Goal: Information Seeking & Learning: Learn about a topic

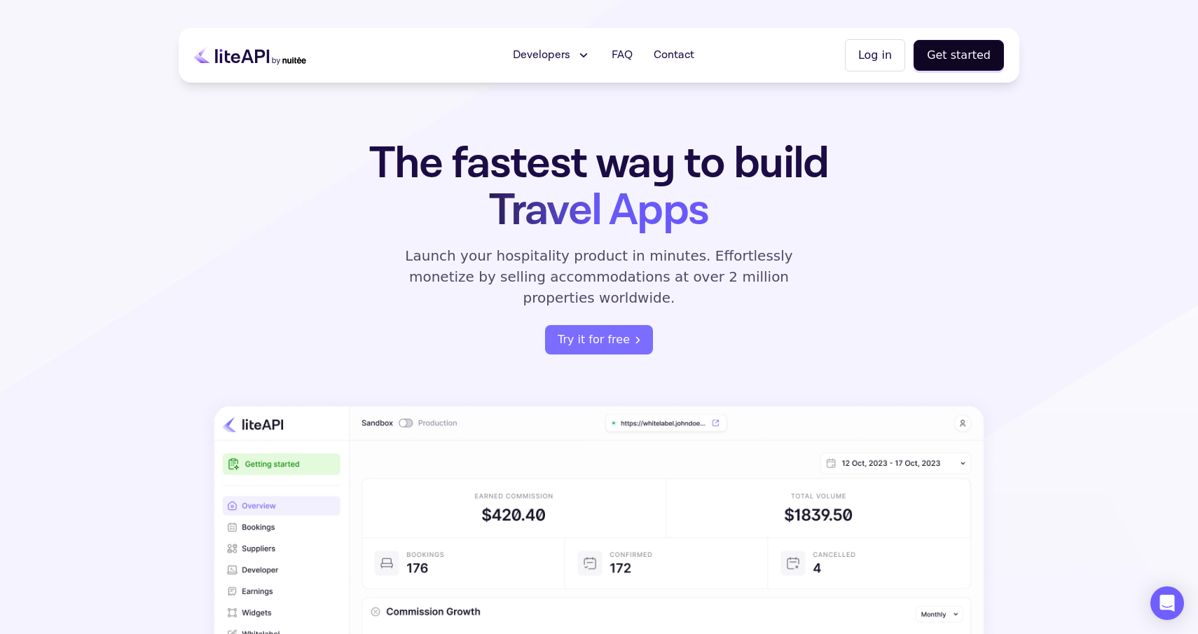
click at [579, 55] on button "Developers" at bounding box center [551, 55] width 95 height 28
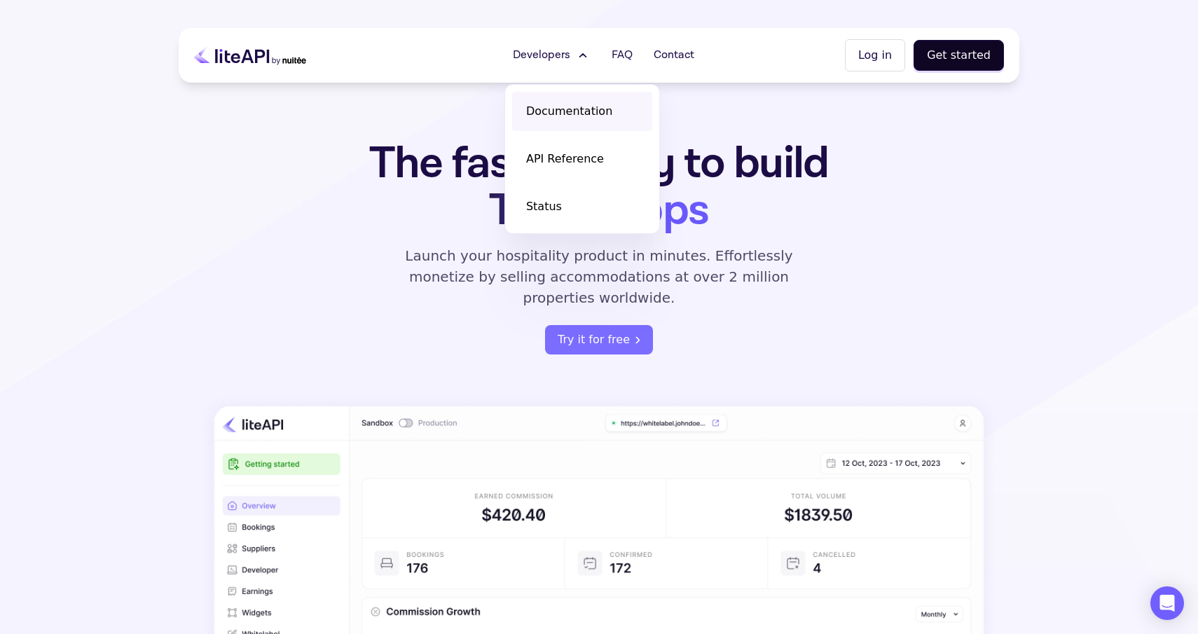
click at [562, 102] on link "Documentation" at bounding box center [582, 111] width 140 height 39
click at [1058, 240] on section "The fastest way to build Travel Apps Launch your hospitality product in minutes…" at bounding box center [599, 450] width 1198 height 900
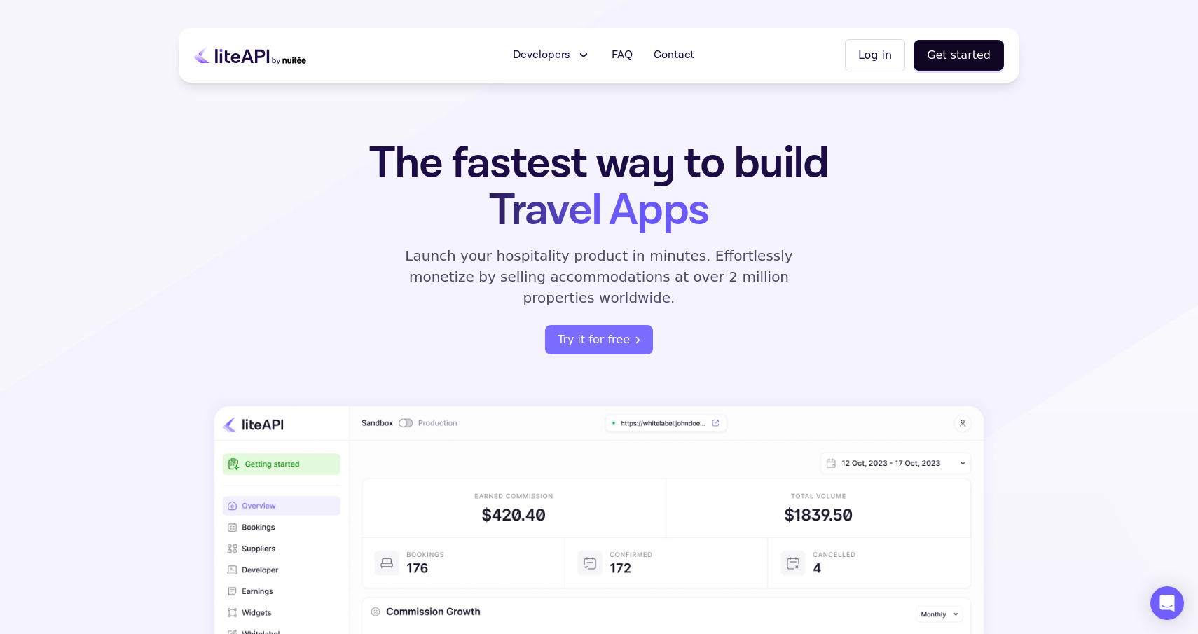
click at [561, 49] on span "Developers" at bounding box center [541, 55] width 57 height 17
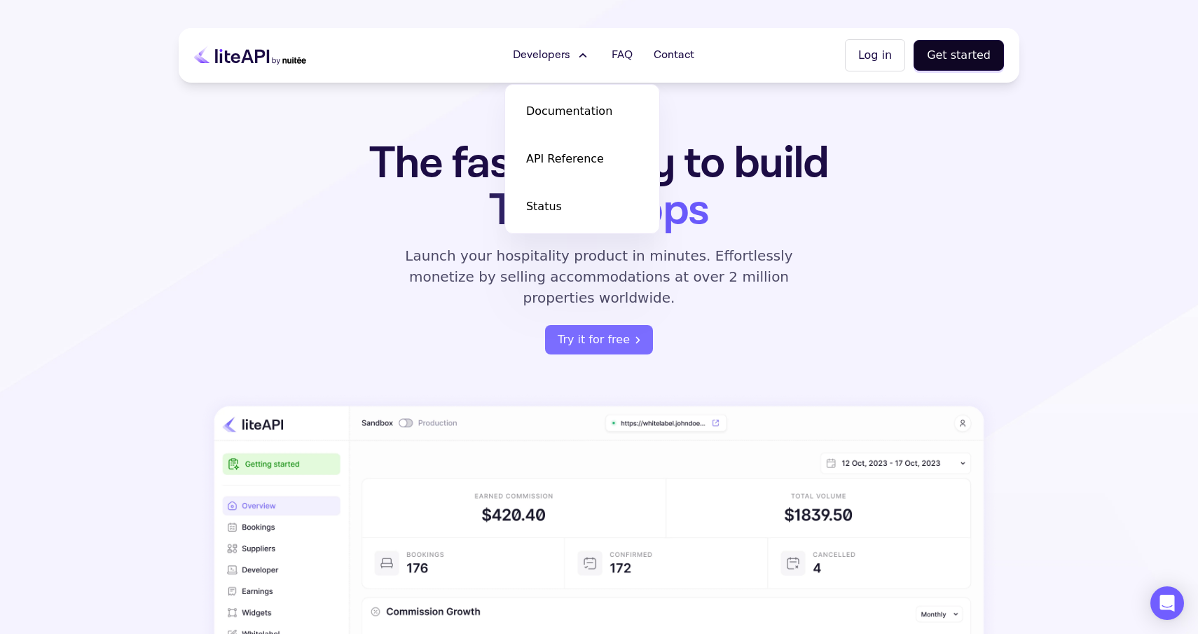
click at [584, 54] on icon at bounding box center [583, 55] width 15 height 14
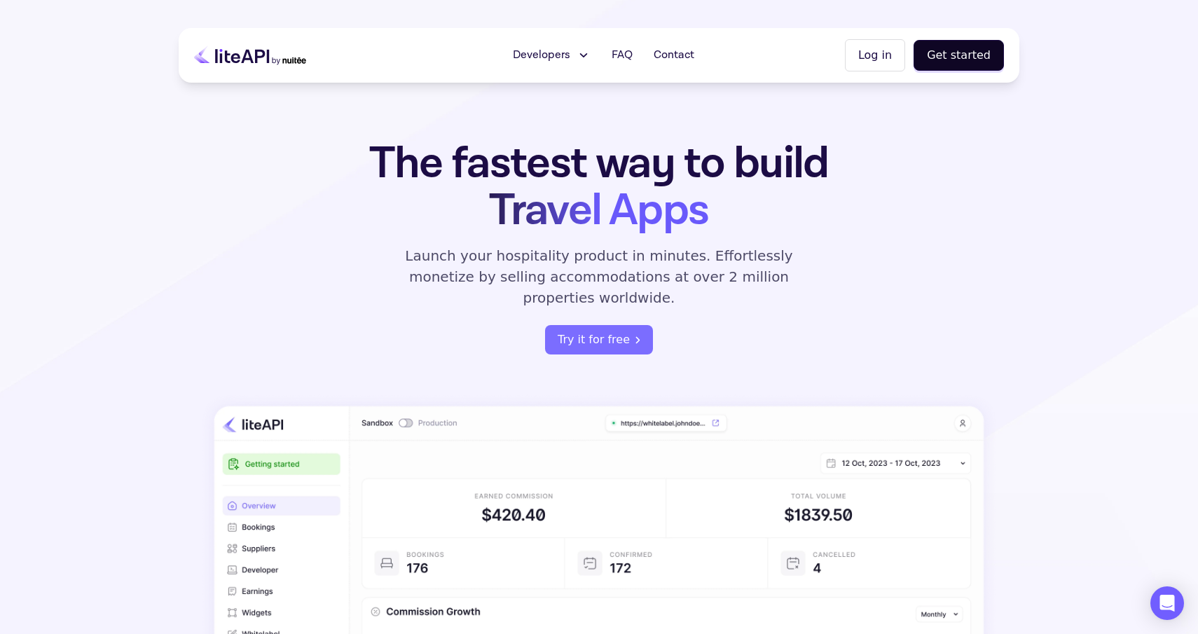
click at [585, 54] on icon at bounding box center [584, 55] width 6 height 3
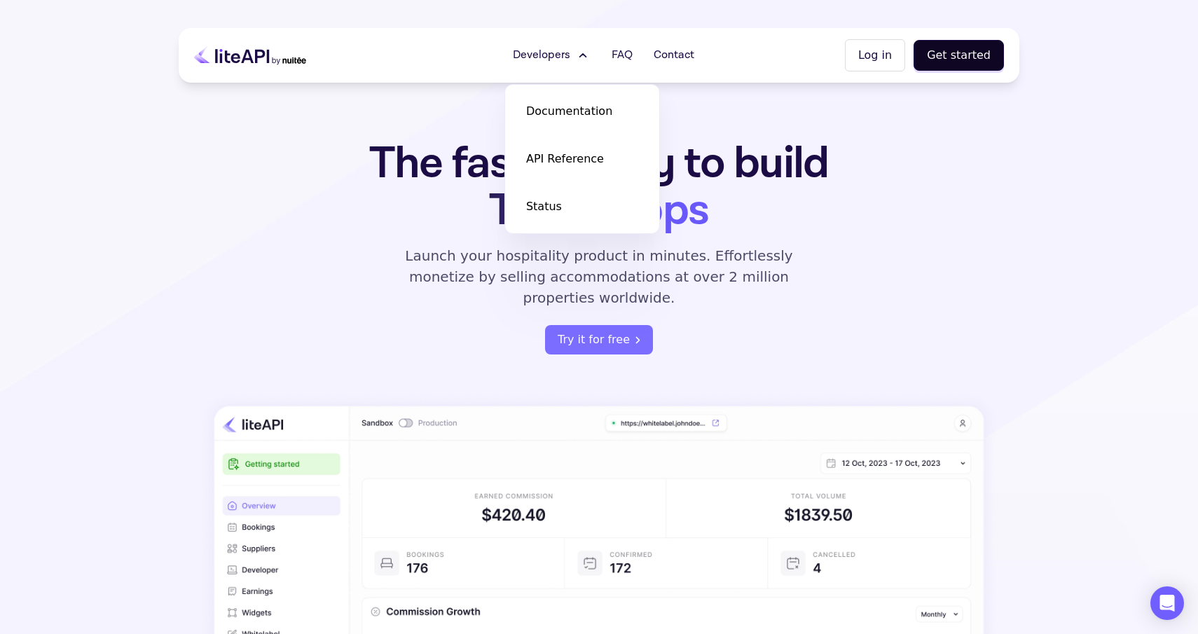
click at [586, 55] on icon at bounding box center [583, 55] width 15 height 14
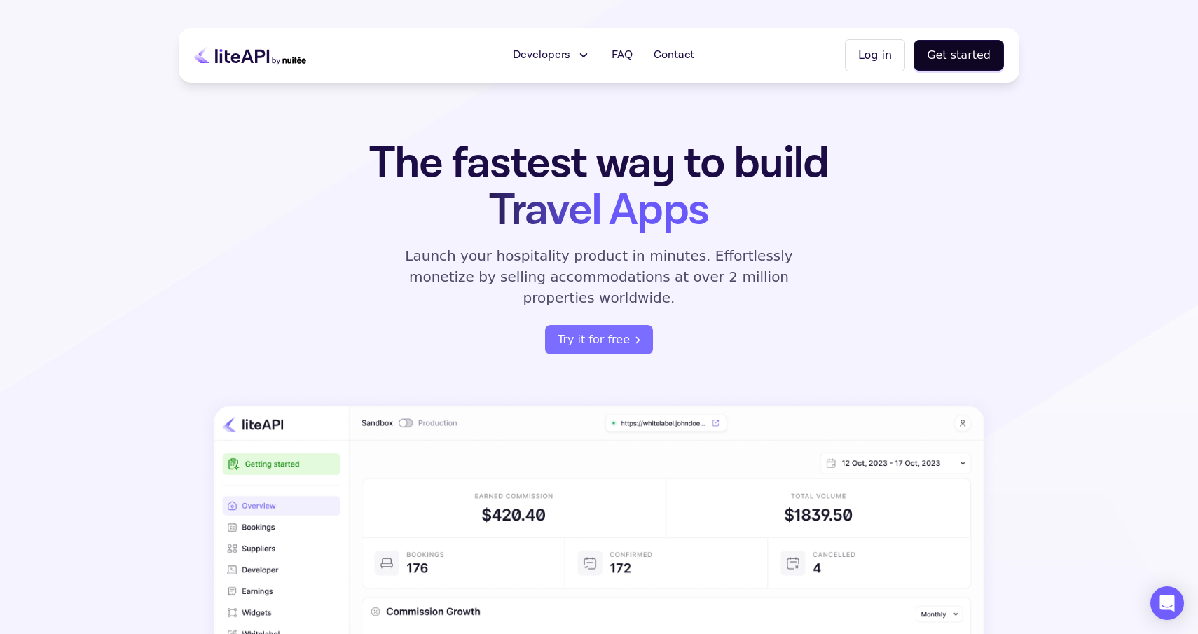
click at [586, 55] on icon at bounding box center [584, 55] width 6 height 3
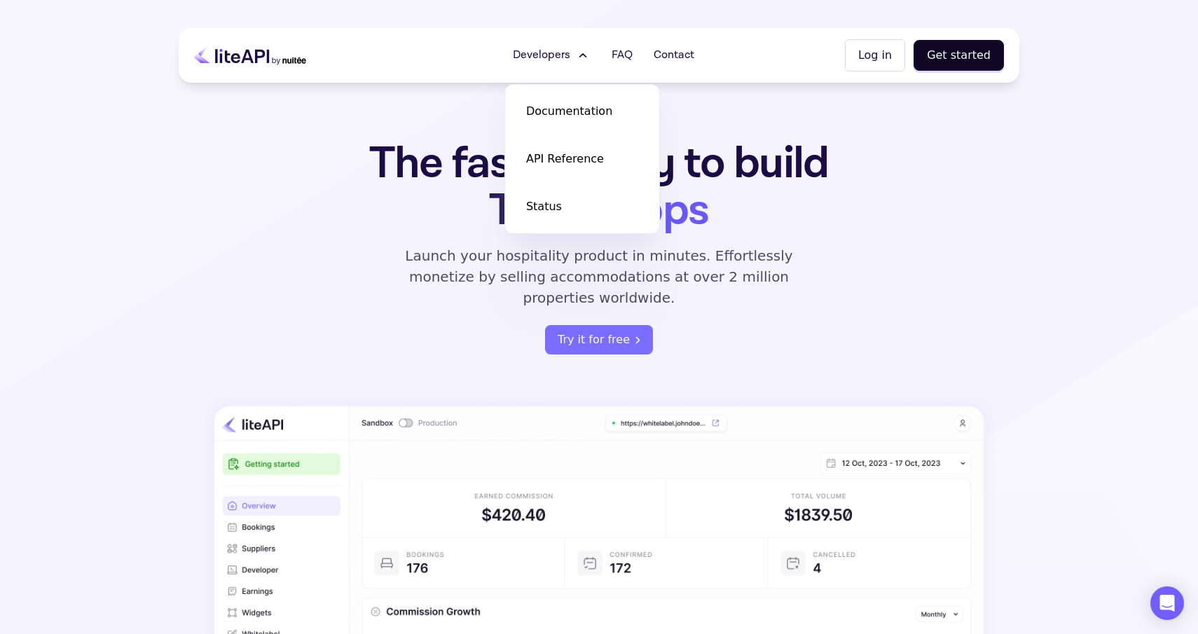
click at [586, 55] on icon at bounding box center [583, 55] width 15 height 14
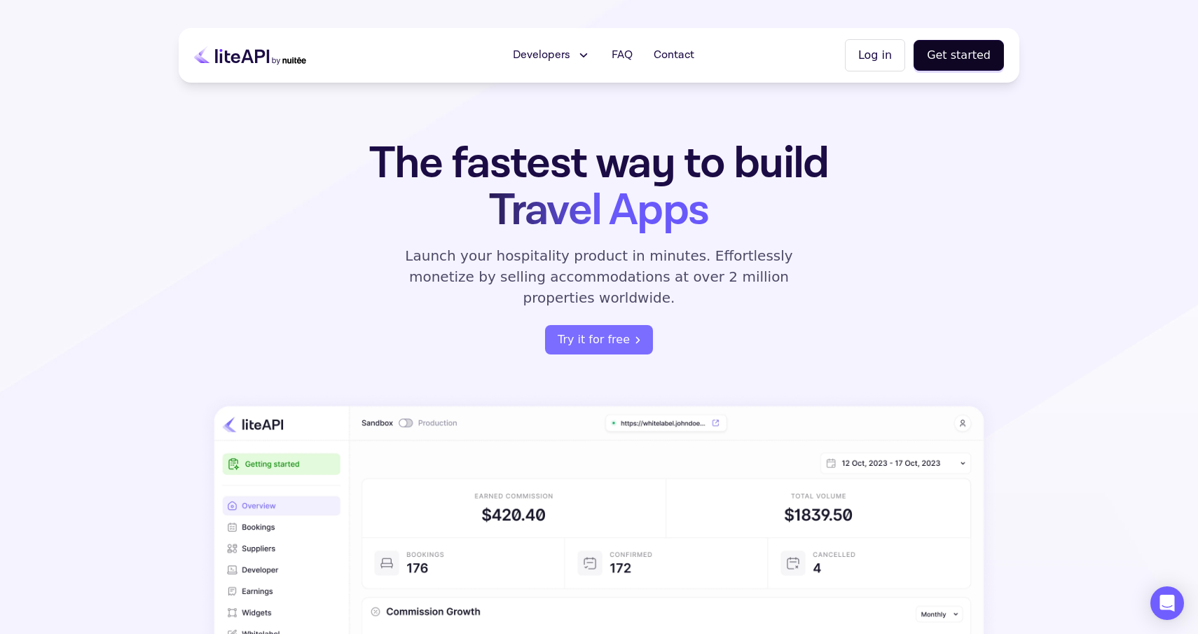
click at [586, 55] on icon at bounding box center [584, 55] width 6 height 3
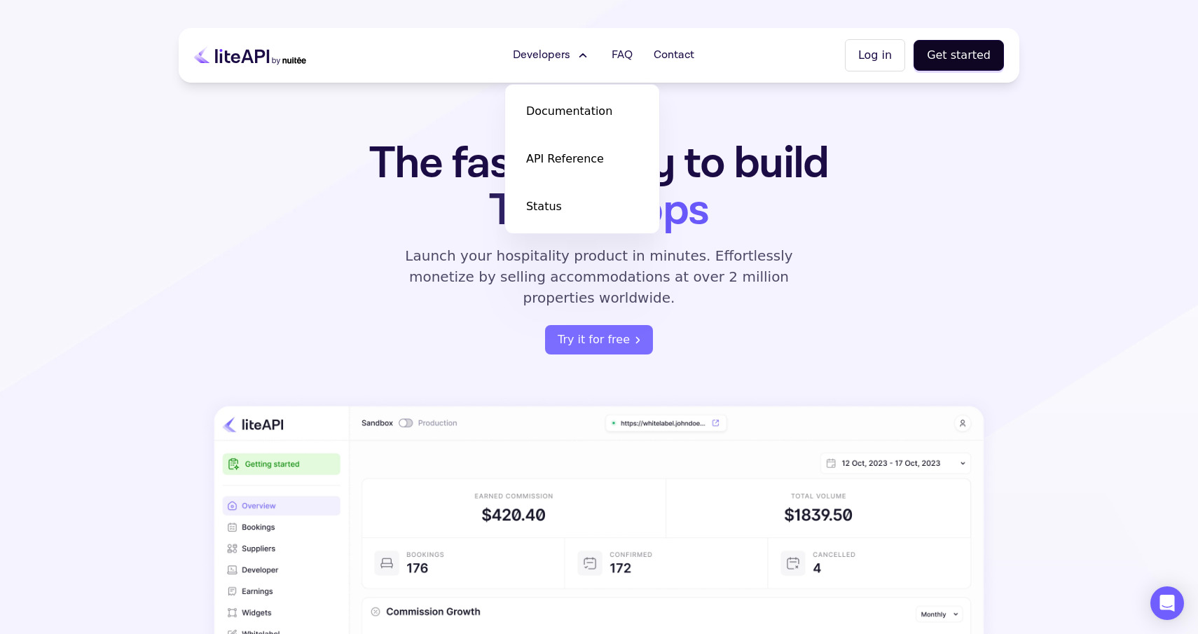
click at [586, 55] on icon at bounding box center [583, 55] width 15 height 14
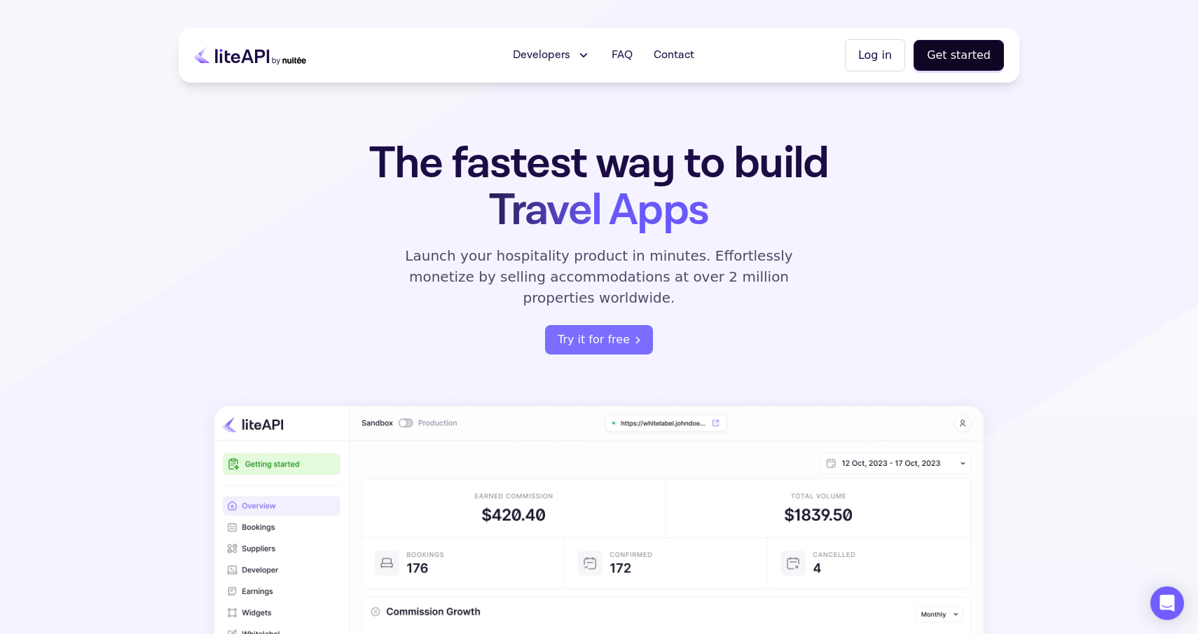
click at [586, 55] on icon at bounding box center [584, 55] width 6 height 3
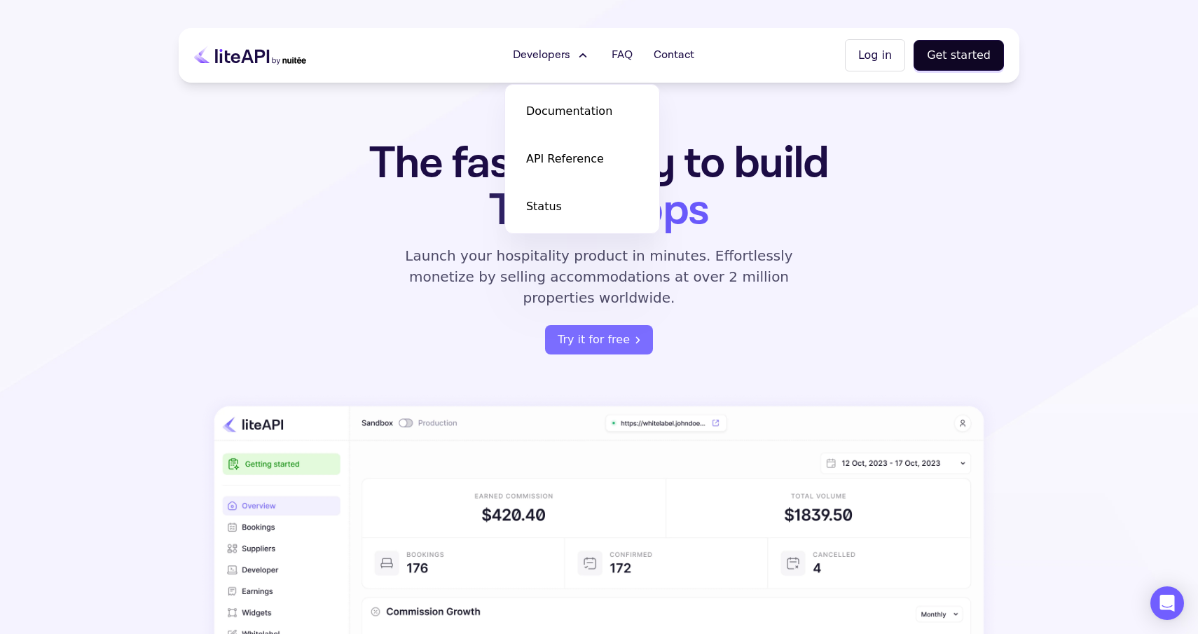
click at [586, 55] on icon at bounding box center [583, 55] width 15 height 14
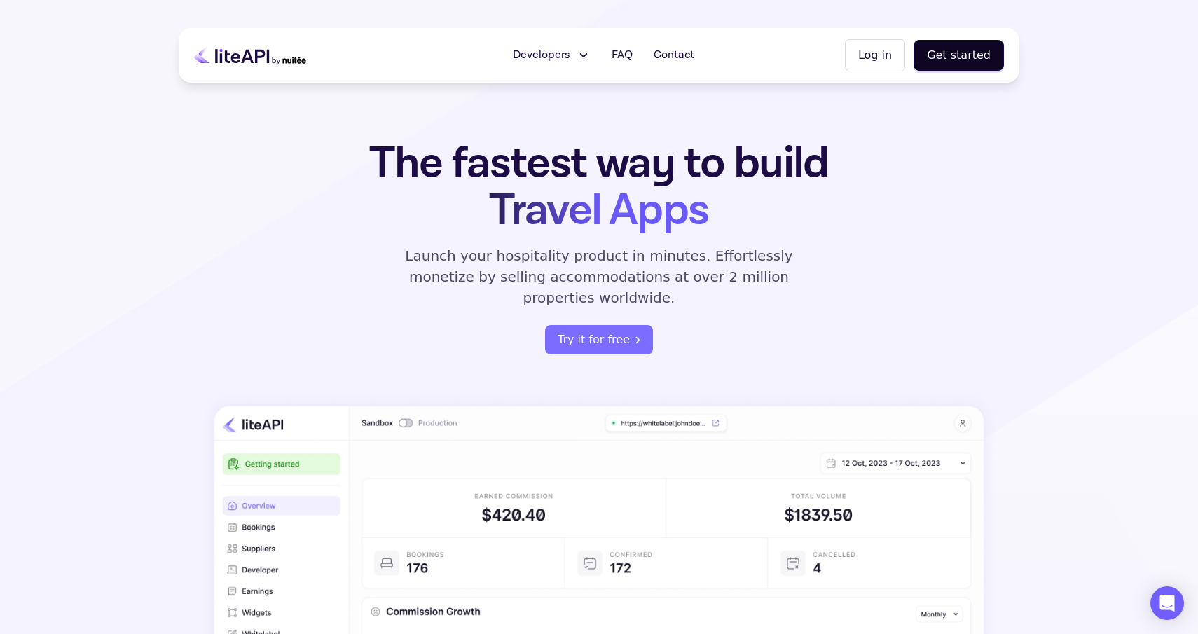
click at [586, 53] on icon at bounding box center [583, 55] width 15 height 14
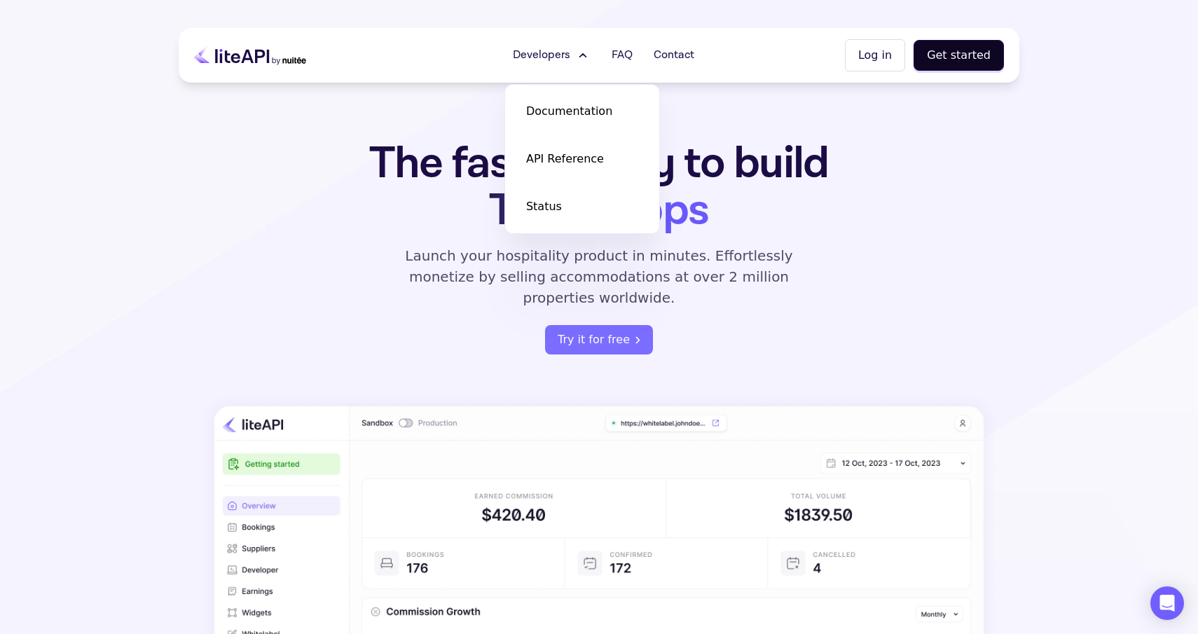
click at [589, 53] on icon at bounding box center [583, 55] width 15 height 14
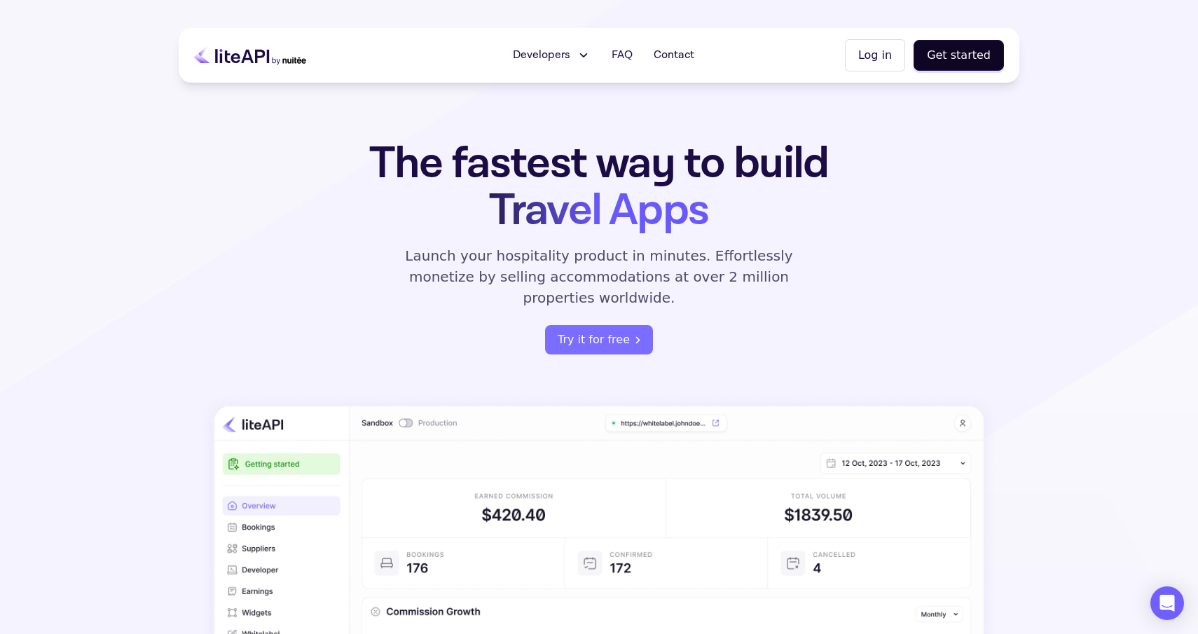
click at [588, 57] on icon at bounding box center [583, 55] width 15 height 14
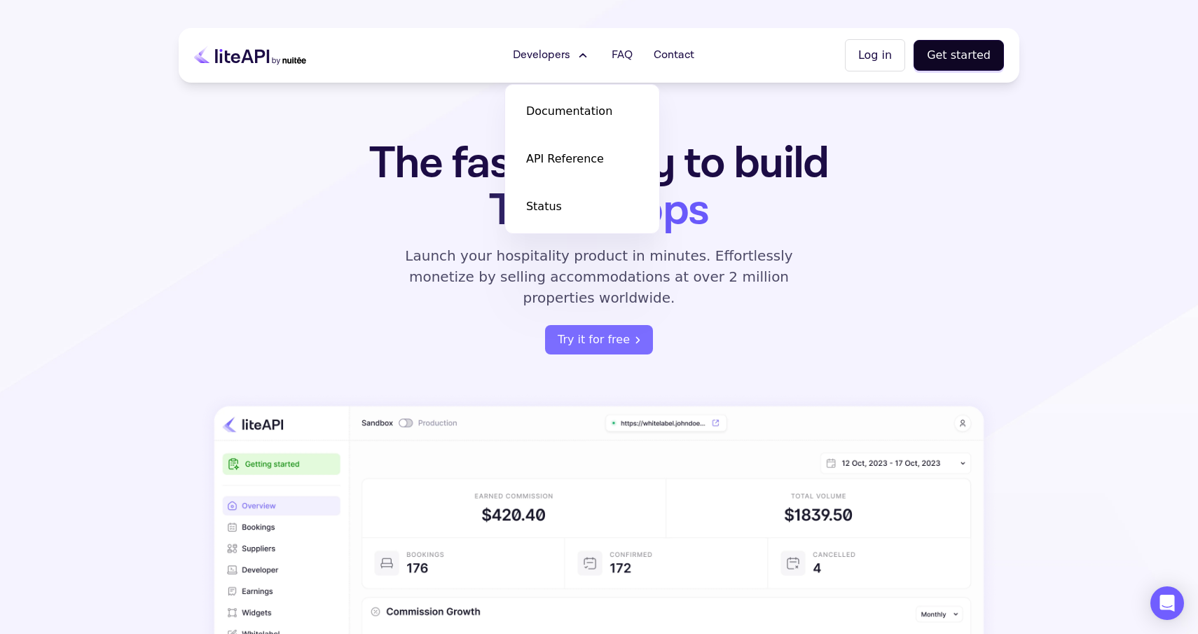
click at [587, 57] on icon at bounding box center [583, 55] width 15 height 14
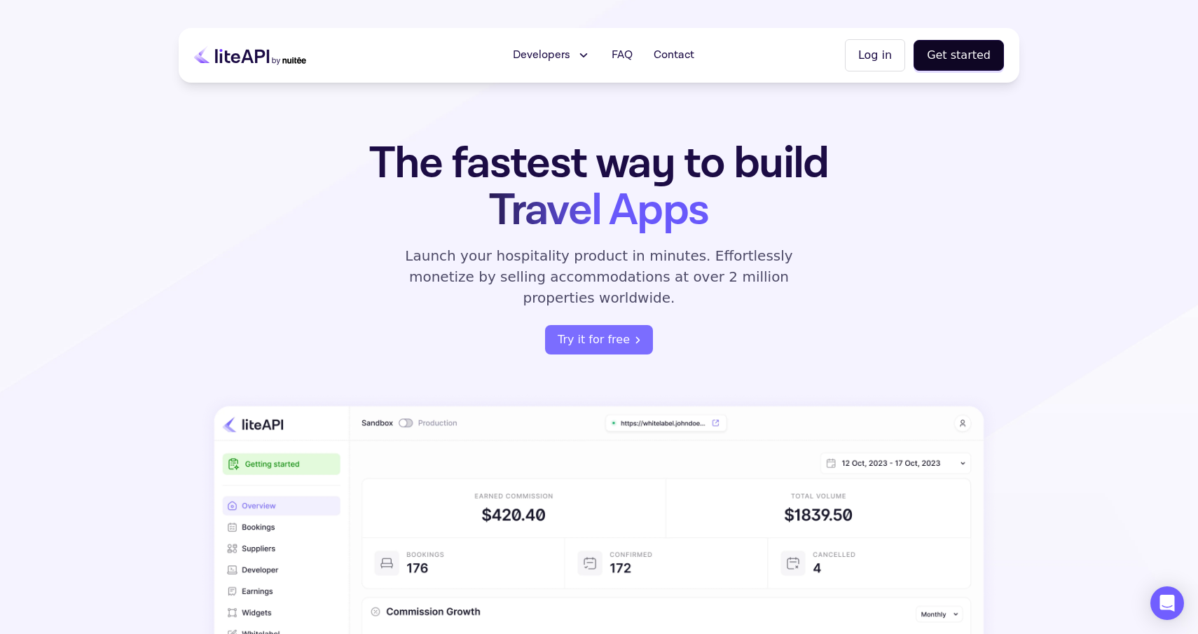
click at [587, 57] on icon at bounding box center [584, 55] width 6 height 3
click at [570, 53] on span "Developers" at bounding box center [541, 55] width 57 height 17
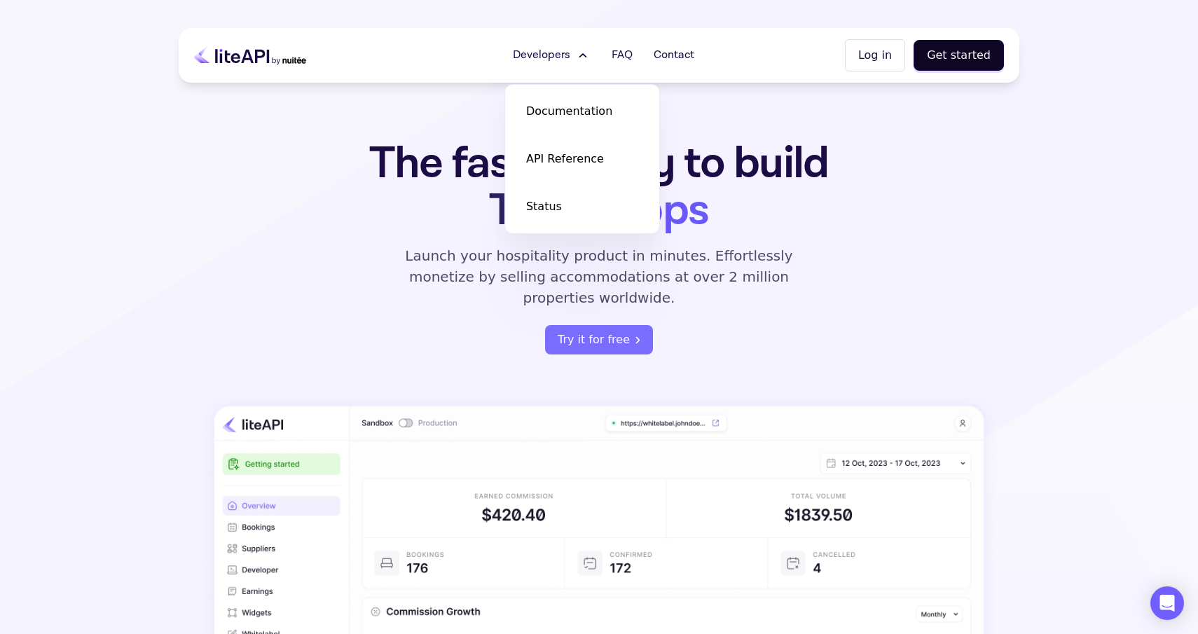
click at [831, 394] on img at bounding box center [599, 633] width 796 height 478
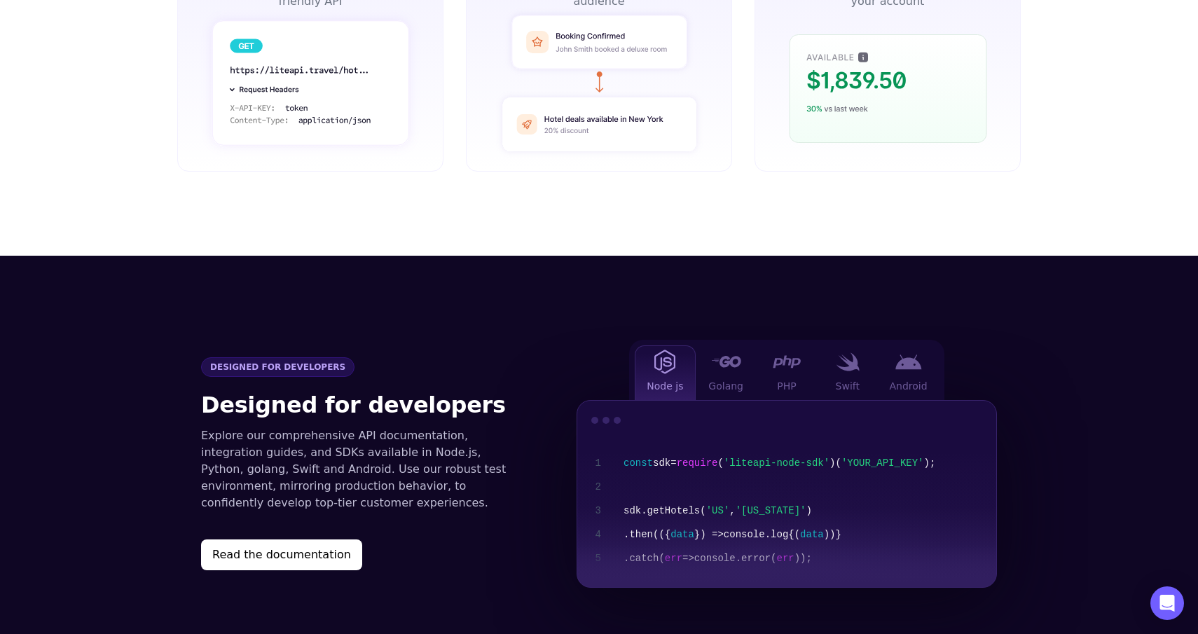
scroll to position [1379, 0]
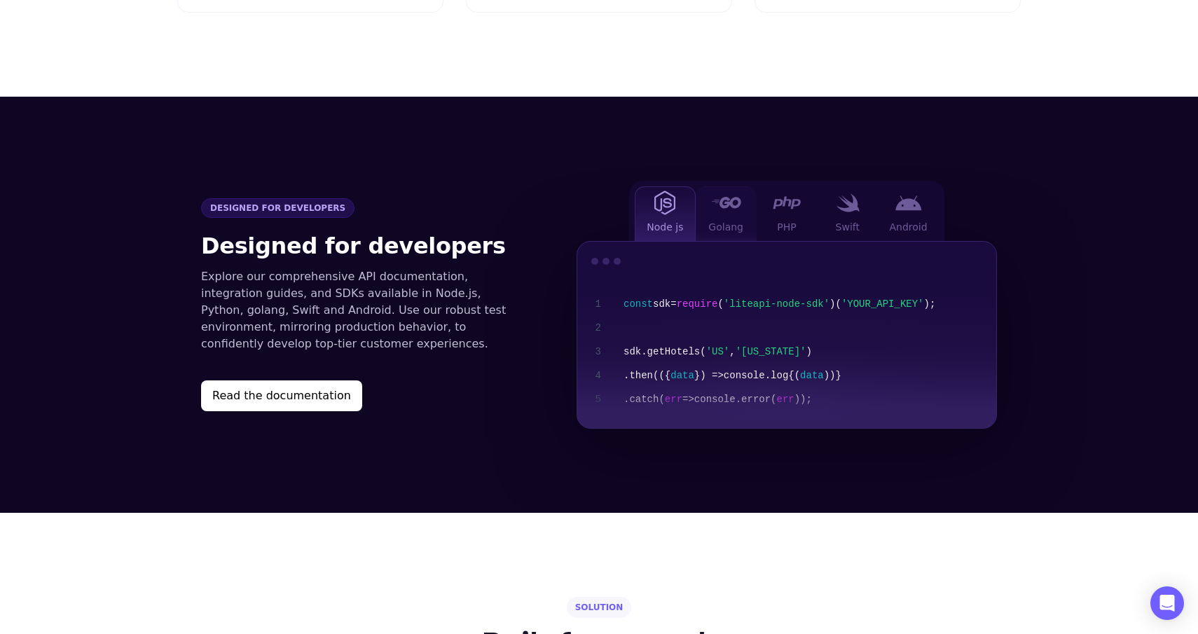
click at [719, 197] on img at bounding box center [726, 202] width 30 height 11
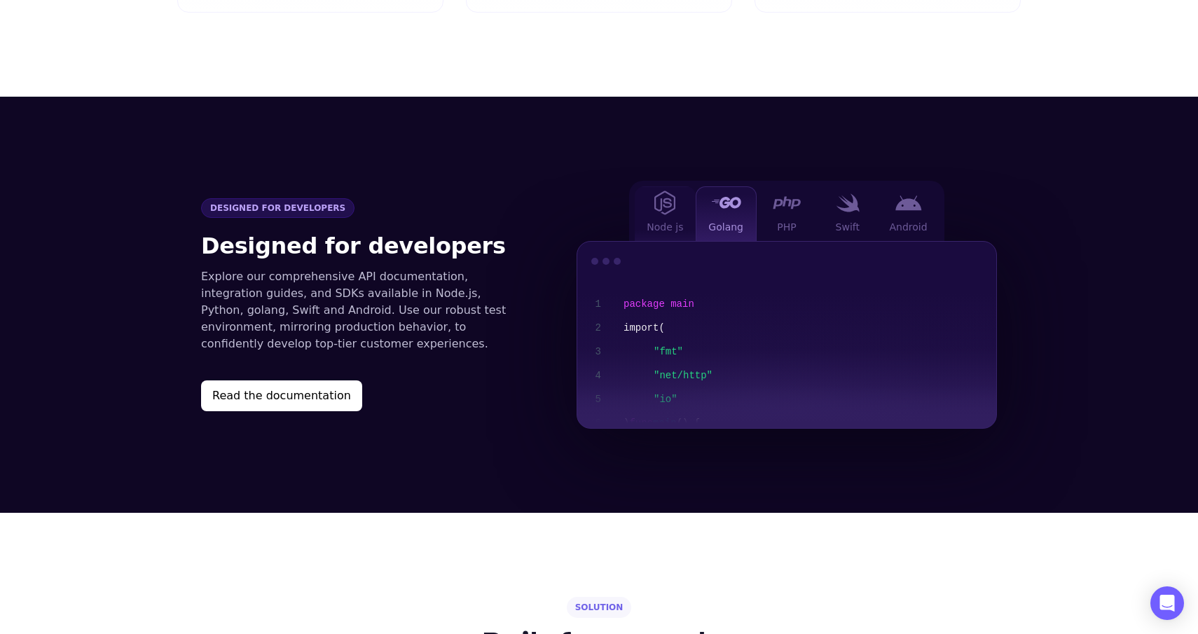
click at [662, 191] on img at bounding box center [664, 203] width 21 height 25
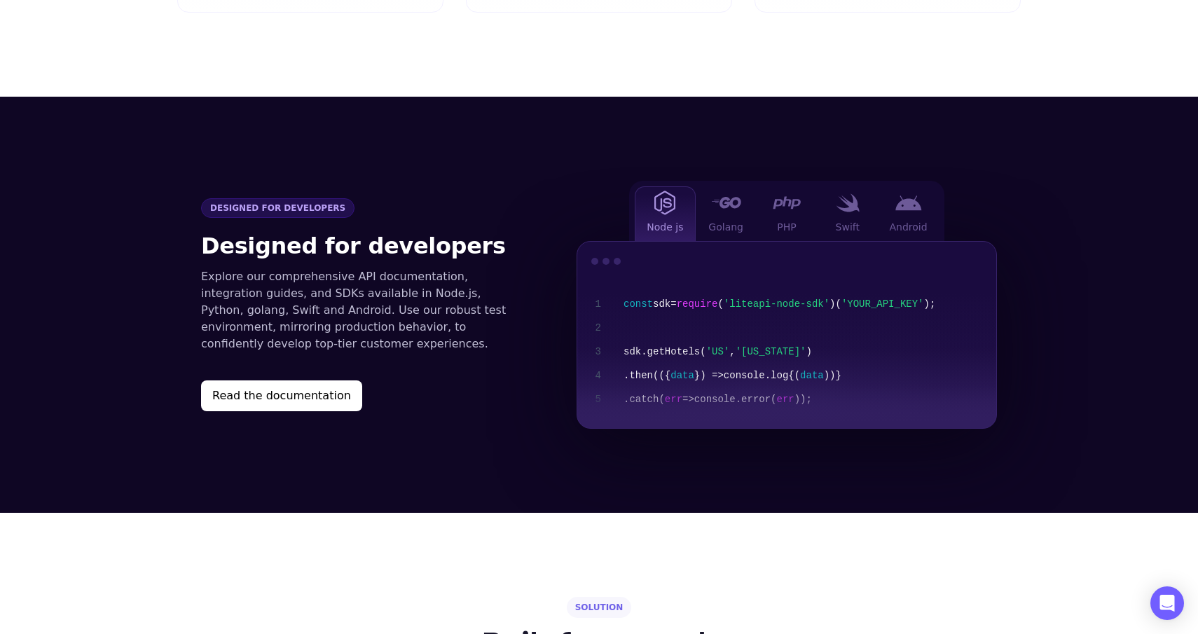
click at [471, 272] on p "Explore our comprehensive API documentation, integration guides, and SDKs avail…" at bounding box center [360, 310] width 319 height 84
click at [726, 197] on img at bounding box center [726, 202] width 30 height 11
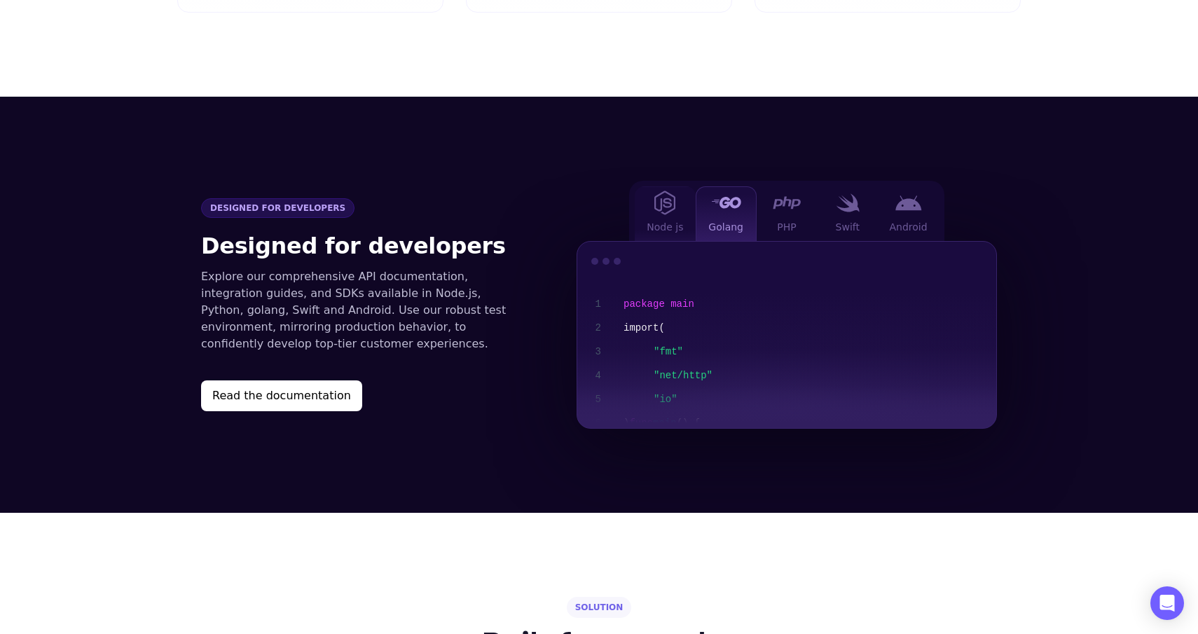
click at [676, 189] on div "Node js" at bounding box center [665, 213] width 61 height 55
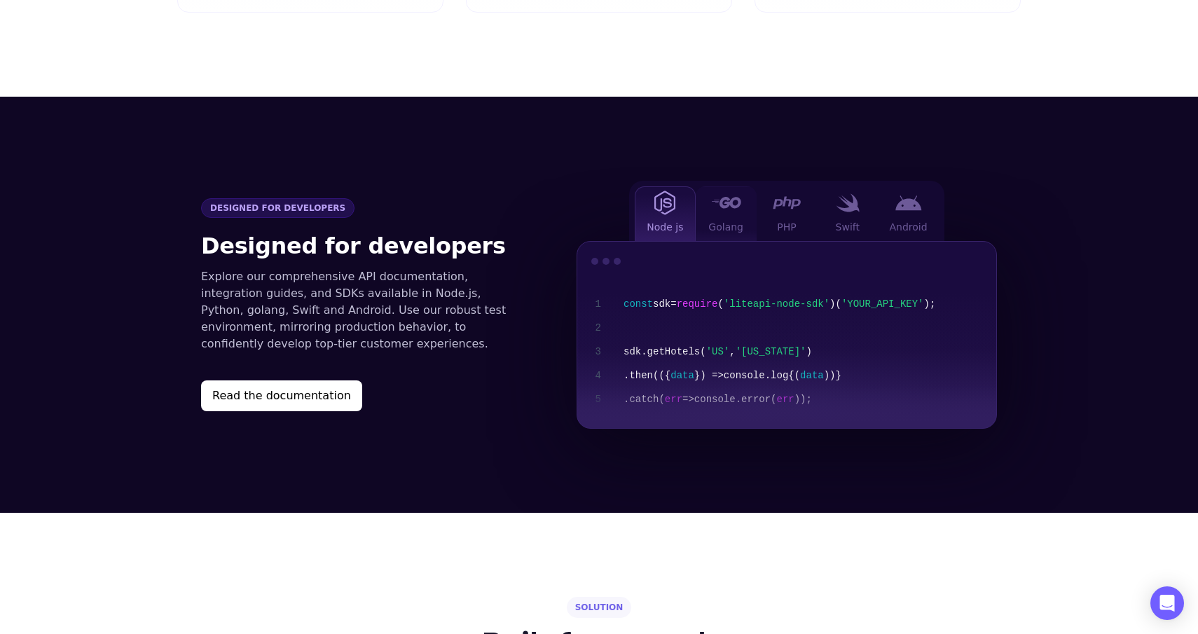
click at [736, 194] on div at bounding box center [726, 203] width 28 height 18
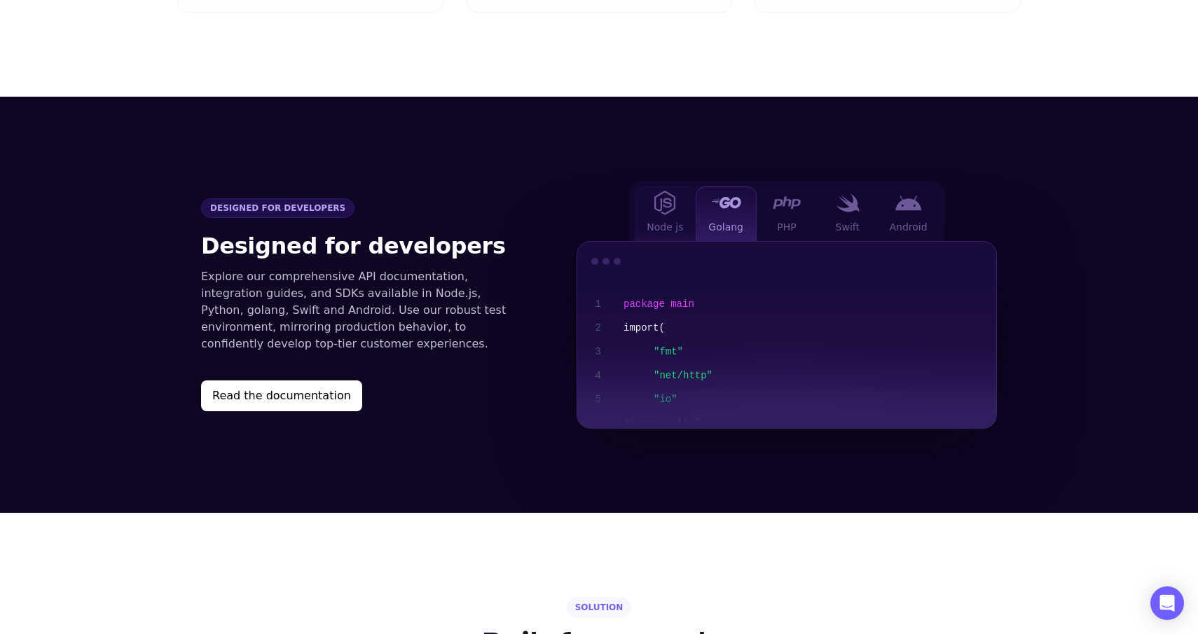
click at [681, 193] on div "Node js" at bounding box center [665, 213] width 61 height 55
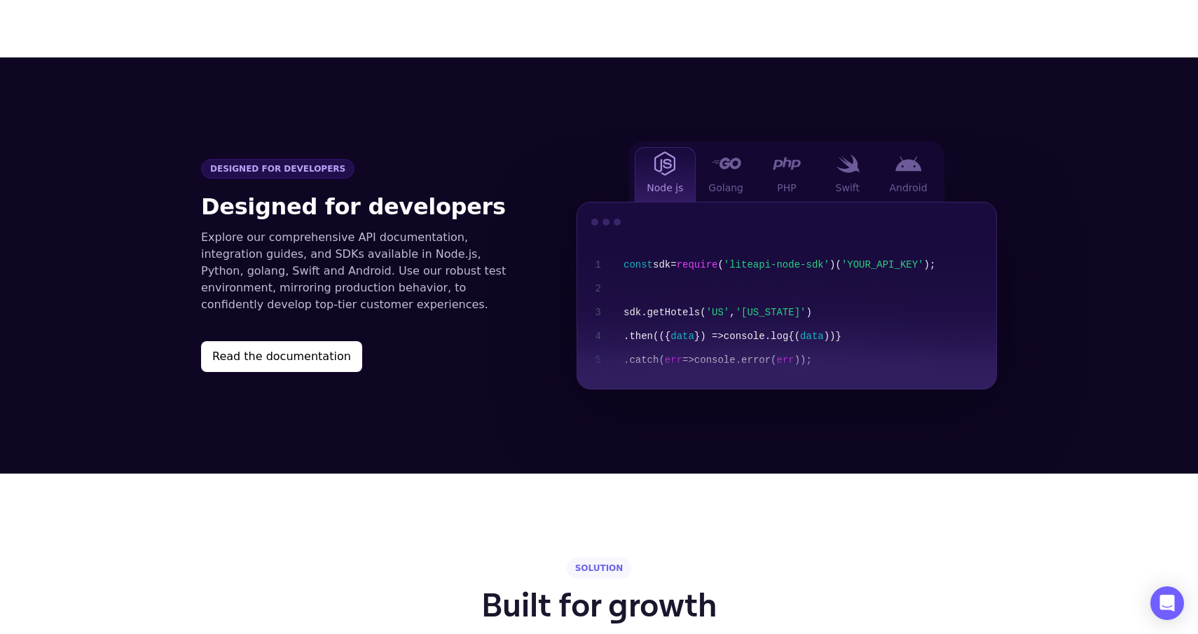
scroll to position [1394, 0]
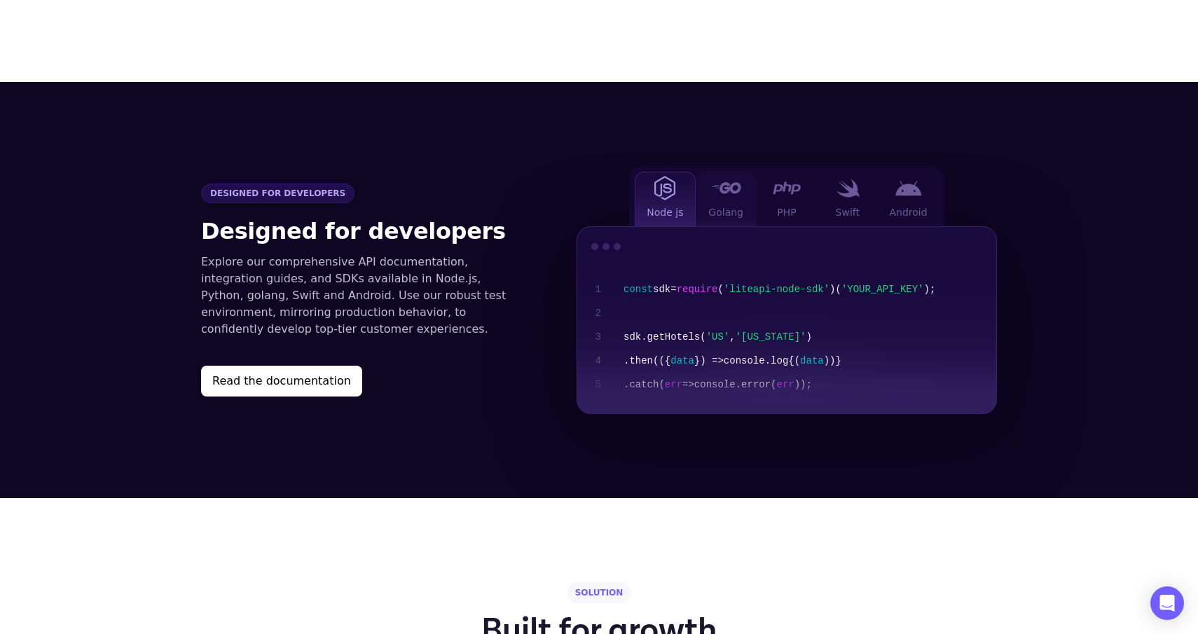
click at [726, 182] on img at bounding box center [726, 187] width 30 height 11
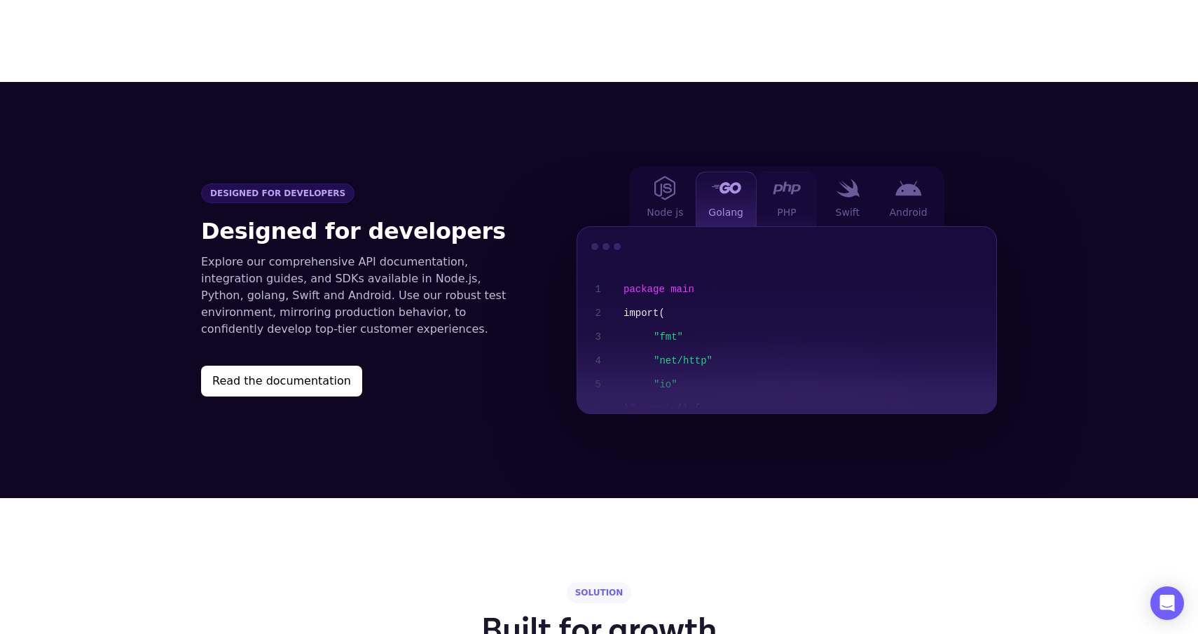
click at [801, 173] on div "PHP" at bounding box center [786, 199] width 61 height 55
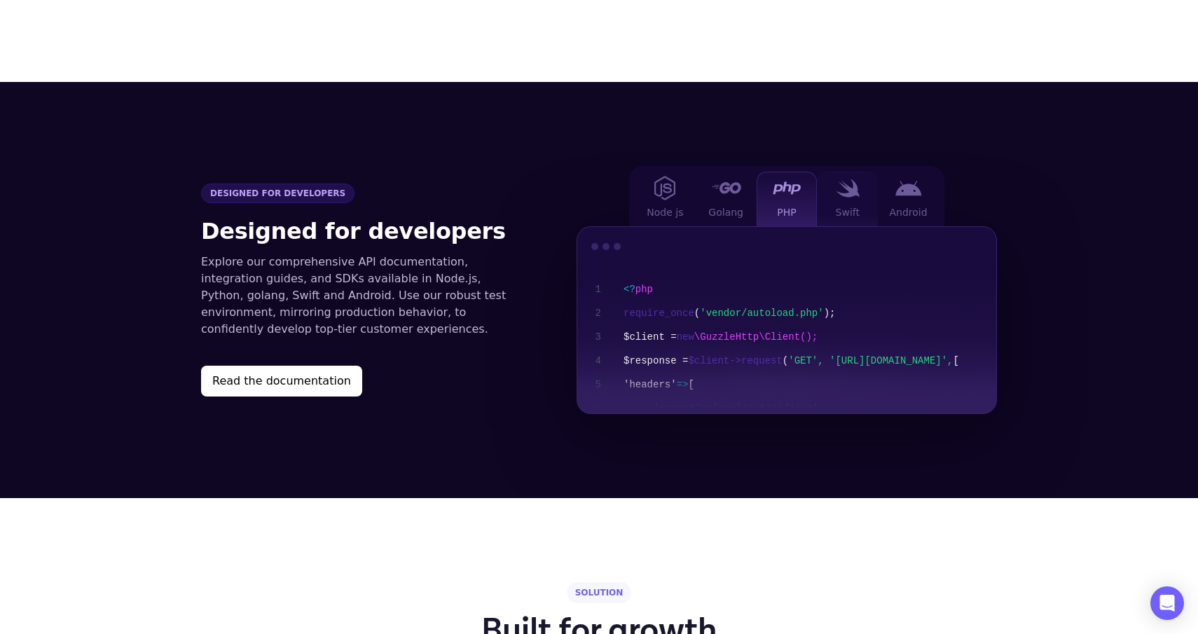
click at [857, 179] on img at bounding box center [848, 188] width 24 height 19
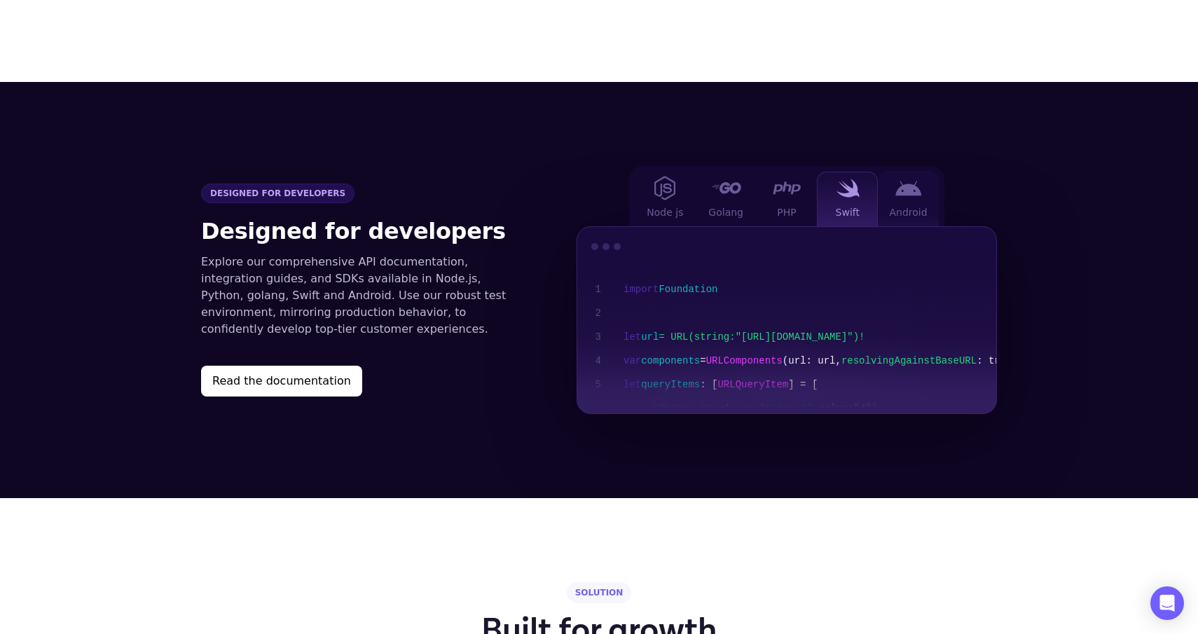
click at [904, 181] on img at bounding box center [908, 188] width 27 height 15
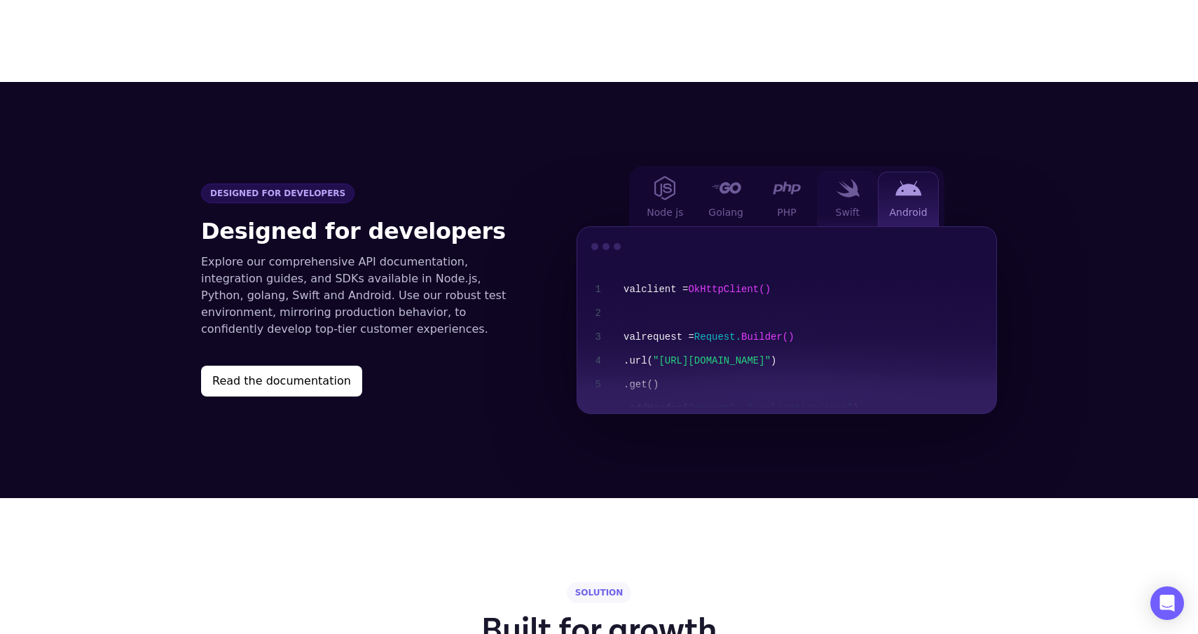
click at [850, 179] on img at bounding box center [848, 188] width 24 height 19
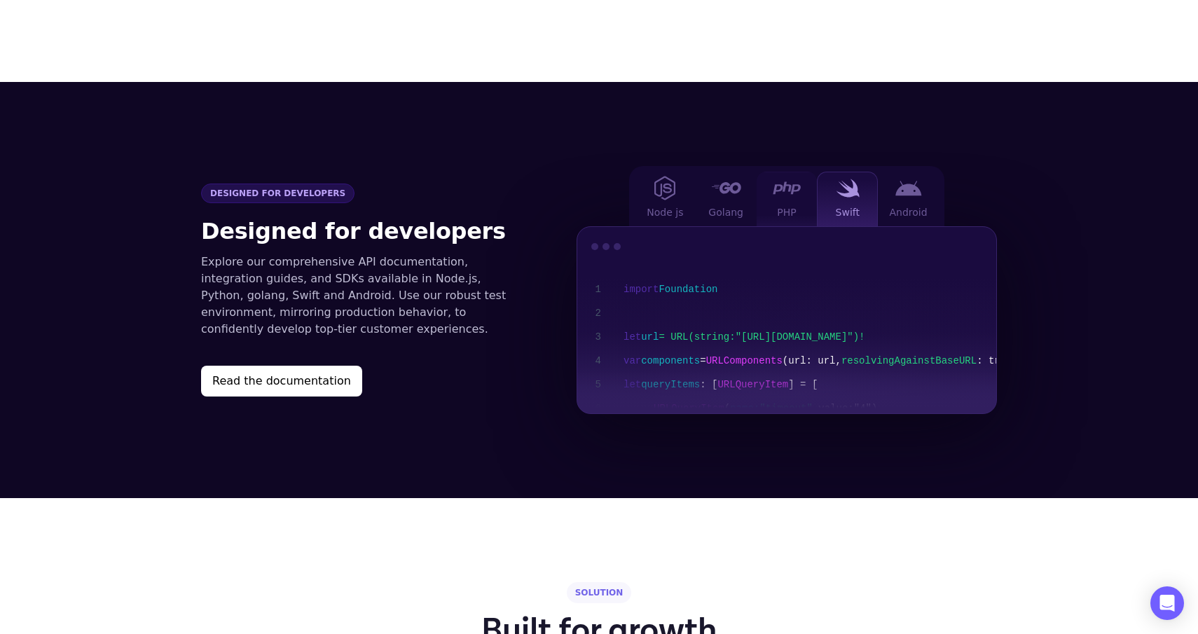
click at [782, 183] on div "PHP" at bounding box center [786, 199] width 61 height 55
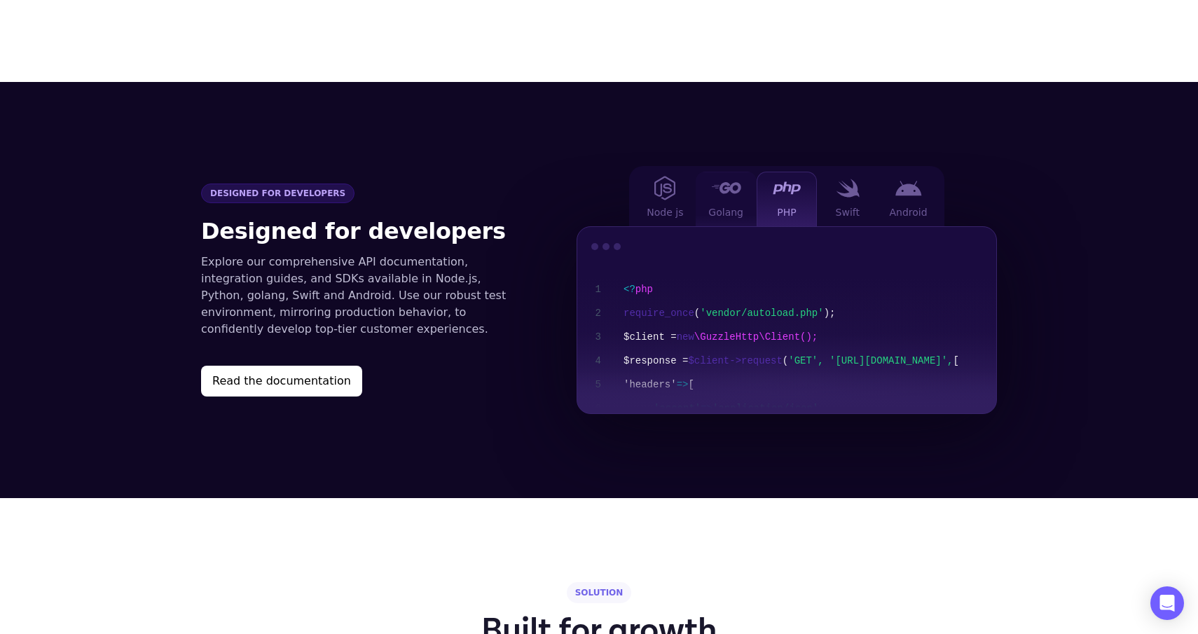
click at [697, 191] on div "Golang" at bounding box center [726, 199] width 61 height 55
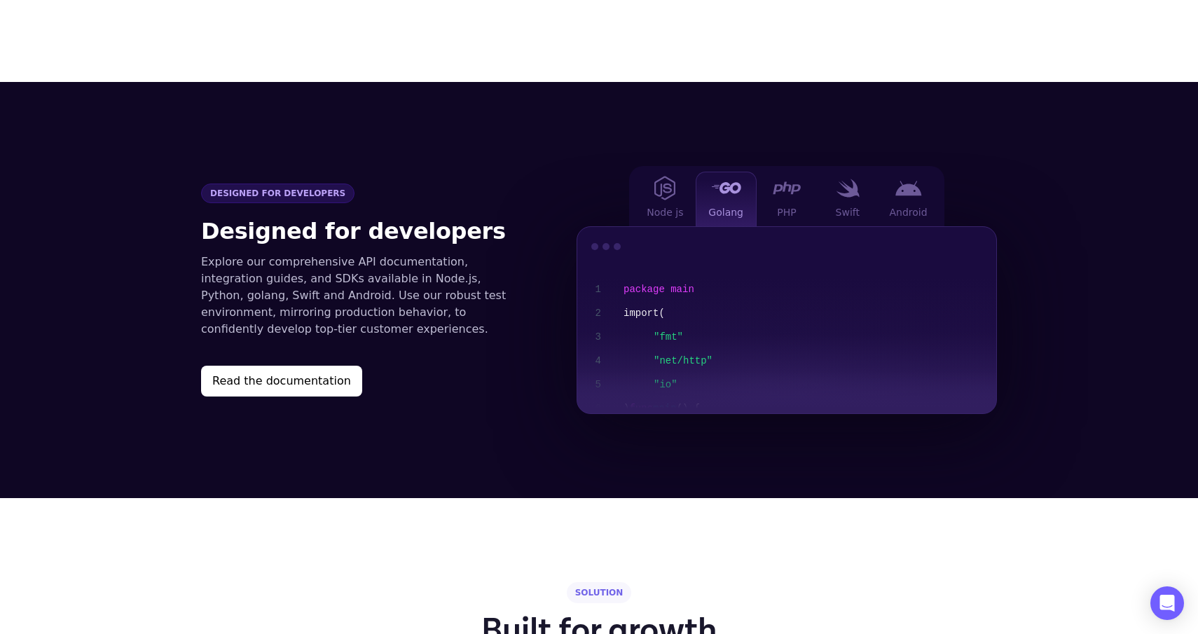
click at [618, 193] on div "Node js Golang PHP Swift Android 1 2 3 4 5 6 7 8 9 10 11 12 13 package main imp…" at bounding box center [786, 290] width 420 height 248
click at [665, 178] on img at bounding box center [664, 188] width 21 height 25
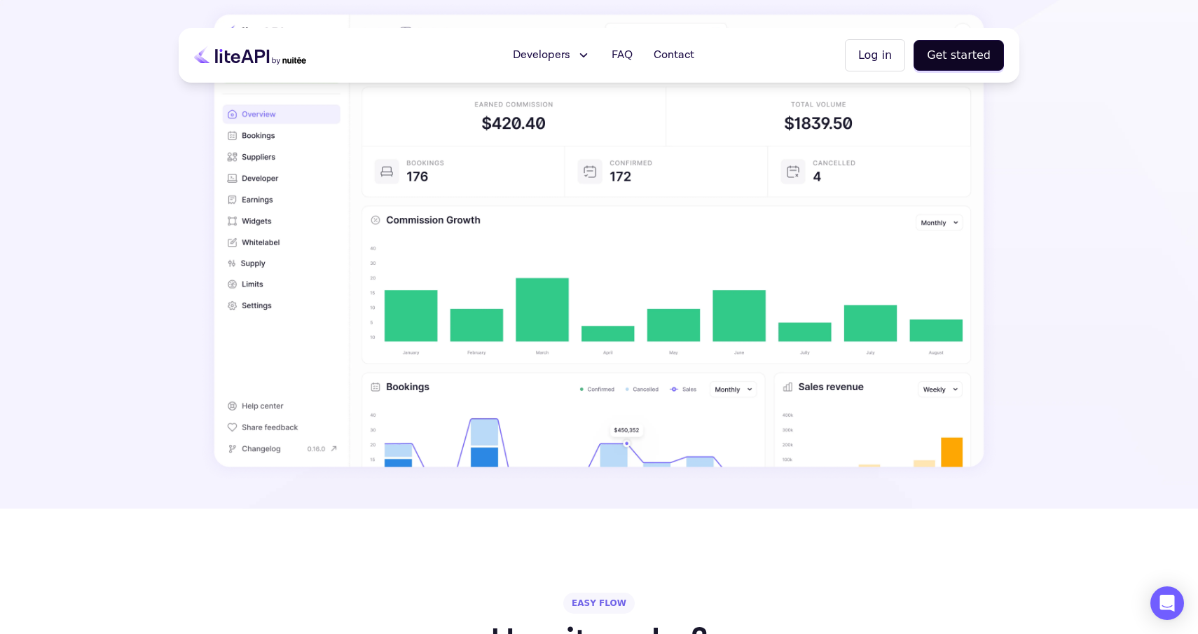
scroll to position [0, 0]
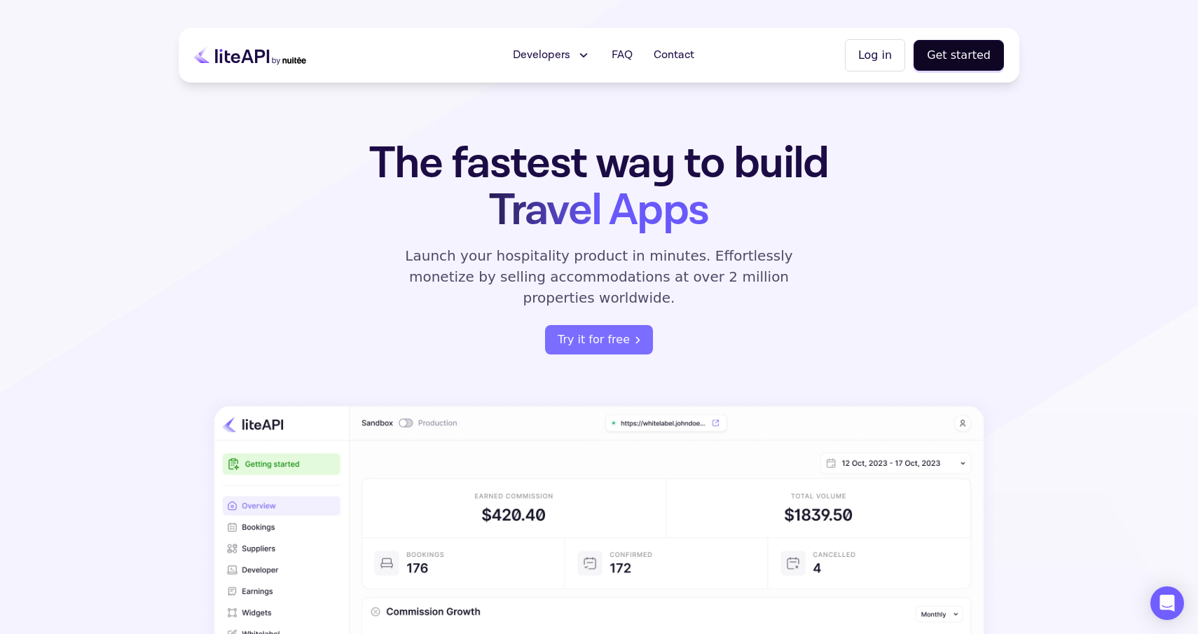
click at [993, 247] on div "The fastest way to build Travel Apps Launch your hospitality product in minutes…" at bounding box center [599, 506] width 841 height 732
